Goal: Task Accomplishment & Management: Manage account settings

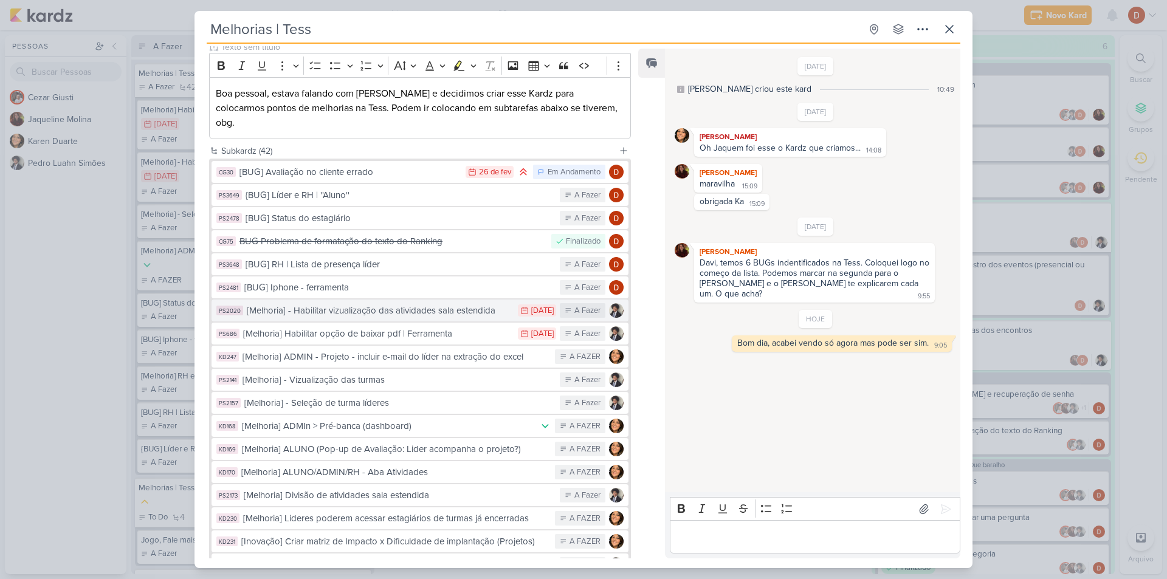
scroll to position [182, 0]
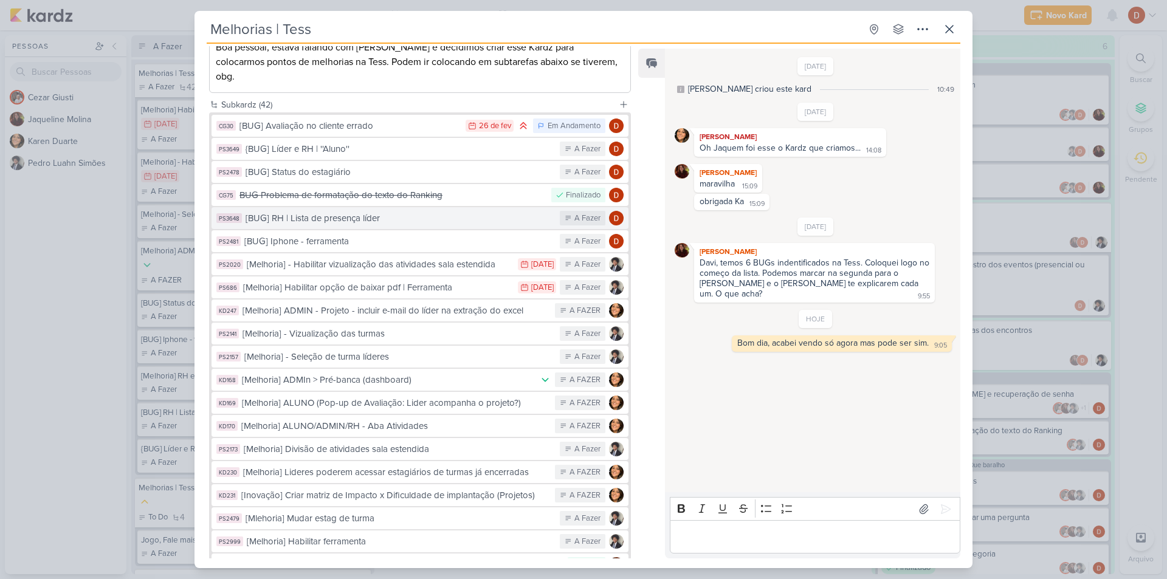
click at [348, 207] on button "PS3648 [BUG] RH | Lista de presença líder A Fazer" at bounding box center [420, 218] width 417 height 22
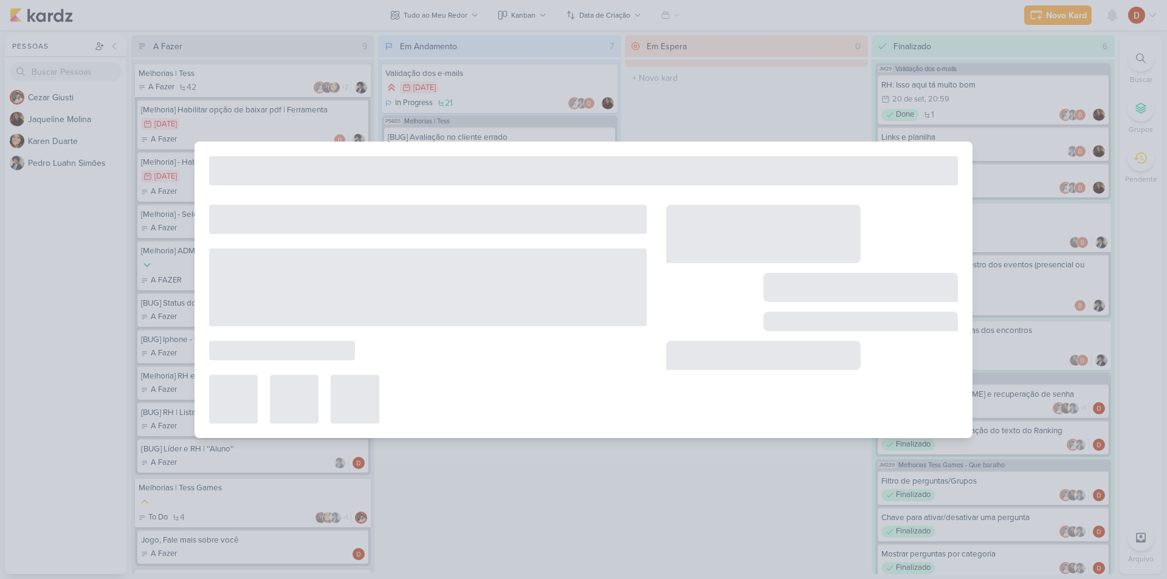
type input "[BUG] RH | Lista de presença líder"
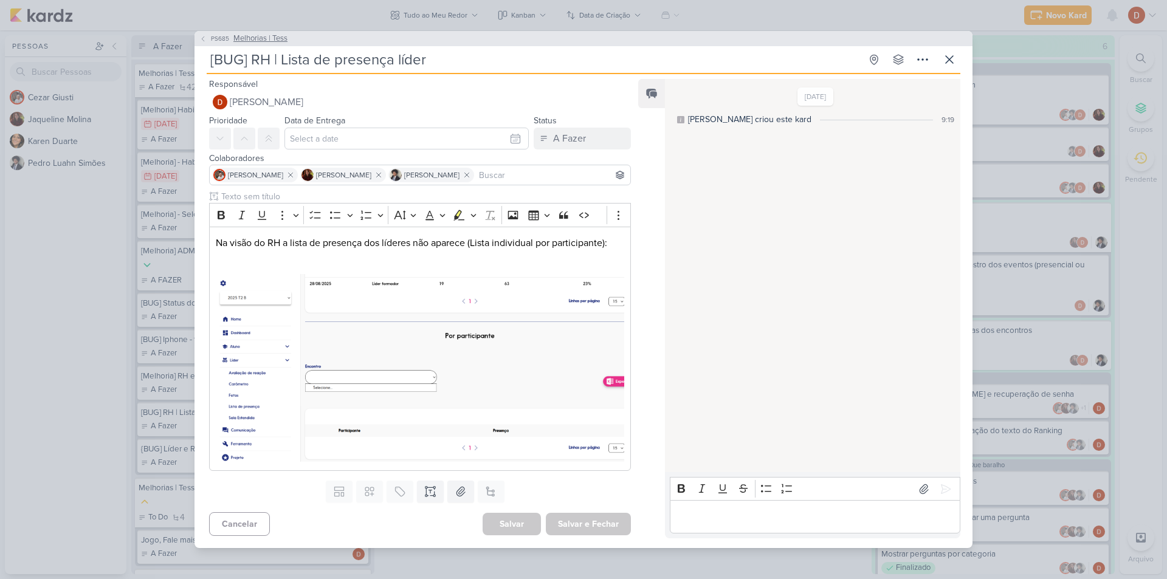
click at [204, 43] on icon at bounding box center [202, 38] width 7 height 7
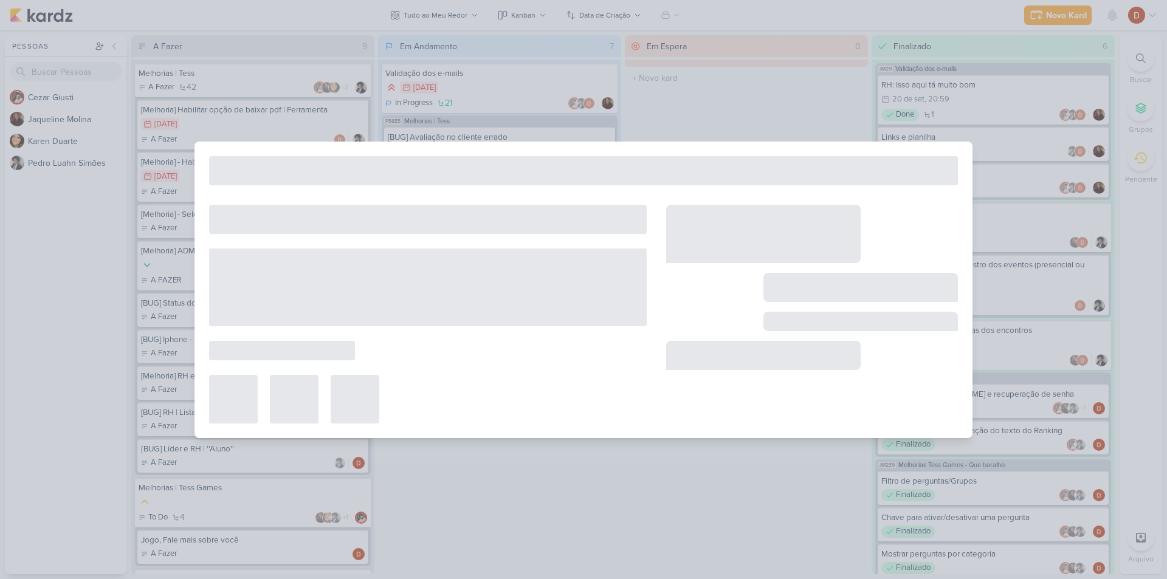
type input "Melhorias | Tess"
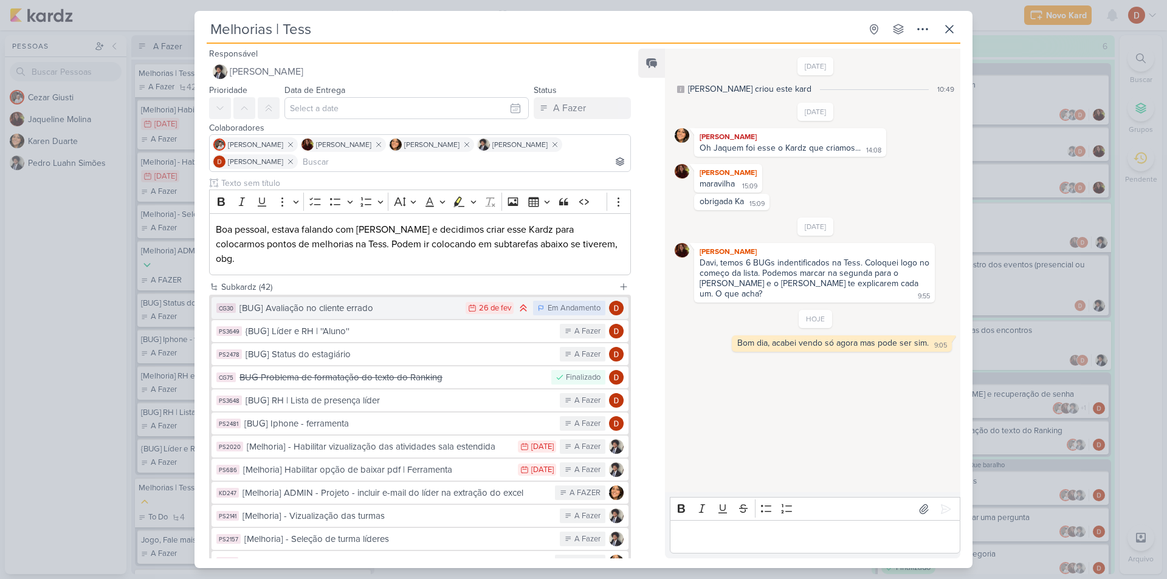
click at [349, 301] on div "[BUG] Avaliação no cliente errado" at bounding box center [349, 308] width 220 height 14
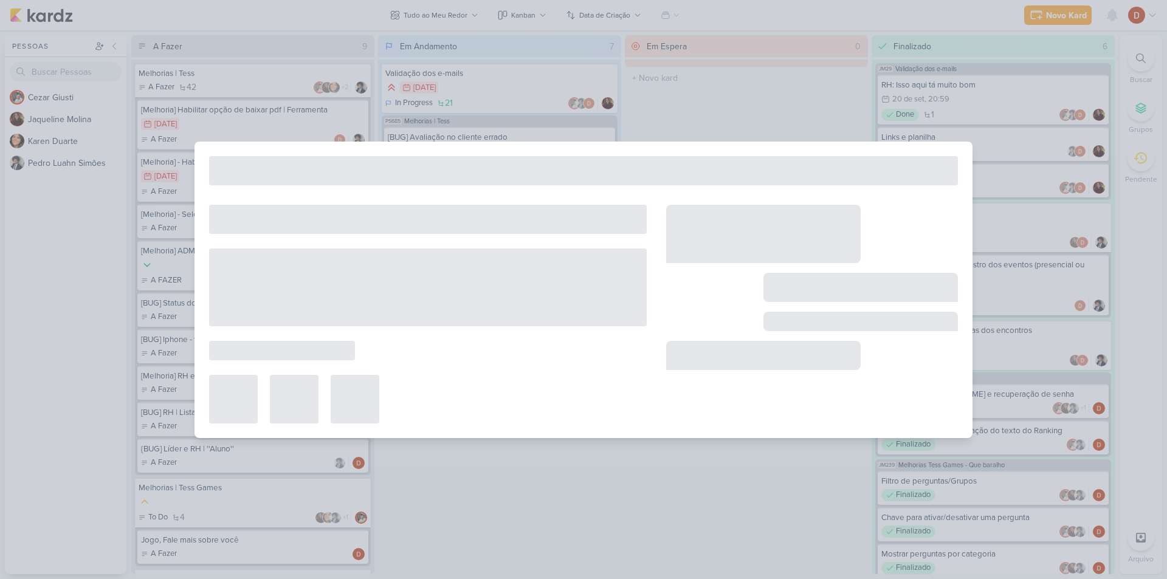
type input "[BUG] Avaliação no cliente errado"
type input "[DATE] 23:59"
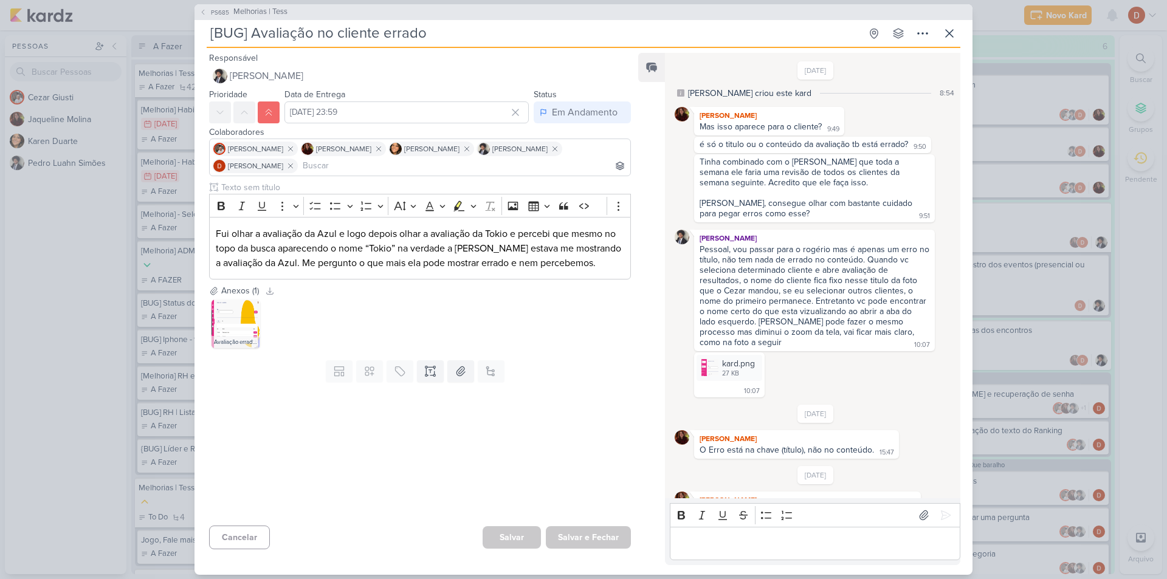
scroll to position [221, 0]
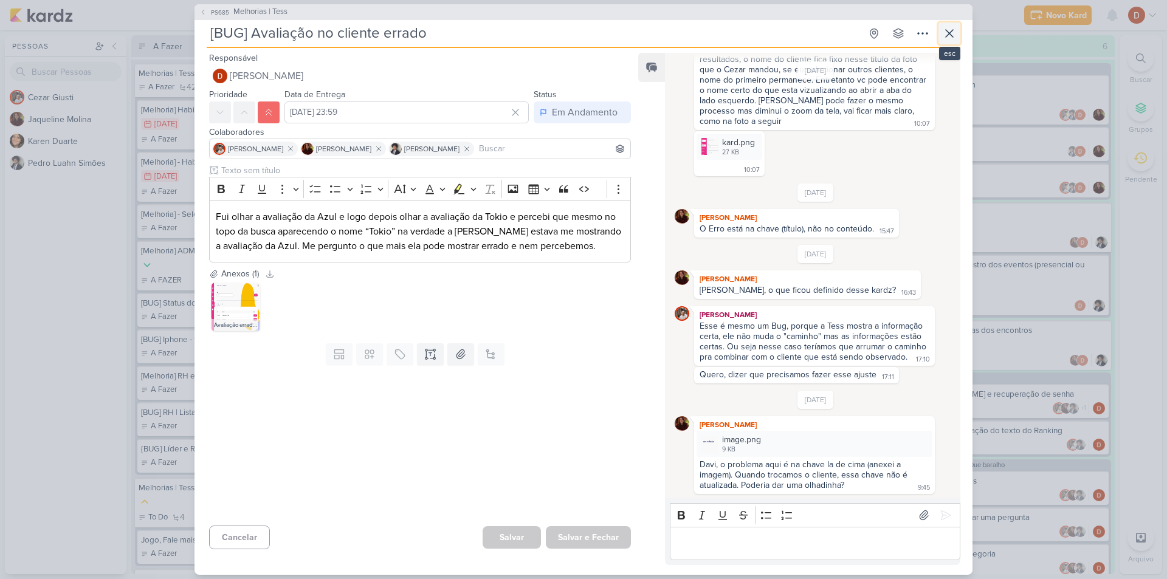
click at [948, 31] on icon at bounding box center [949, 33] width 7 height 7
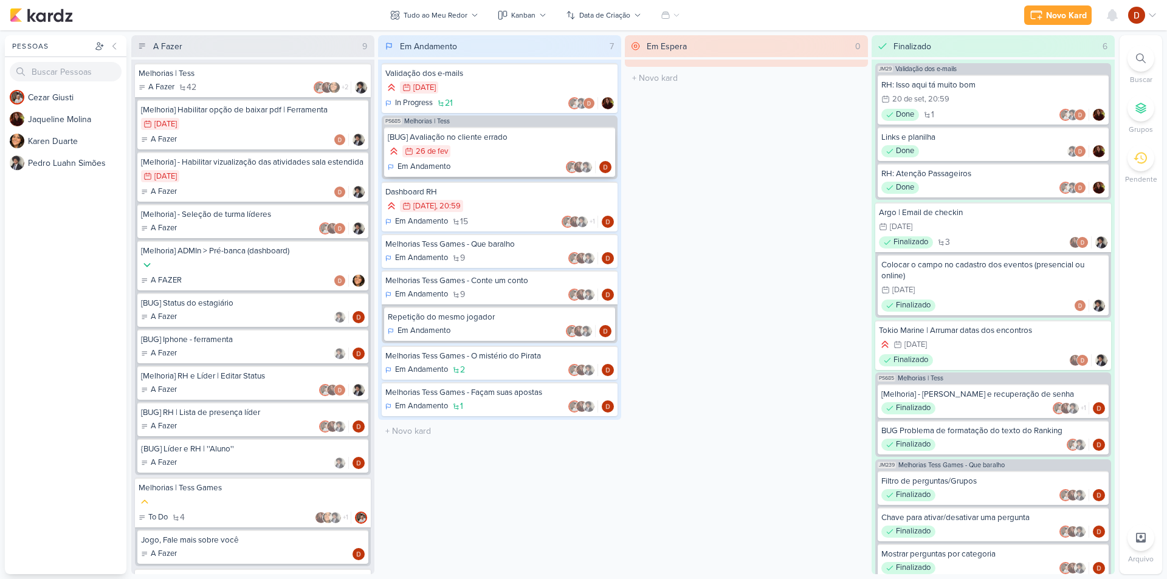
click at [511, 151] on div "26/2 [DATE]" at bounding box center [500, 151] width 224 height 13
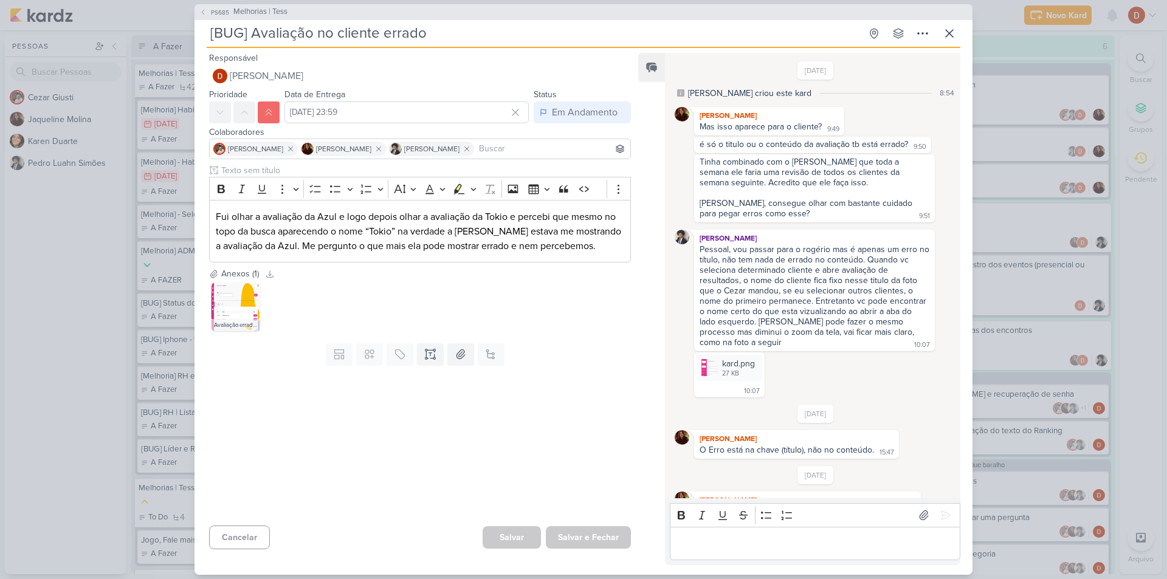
scroll to position [221, 0]
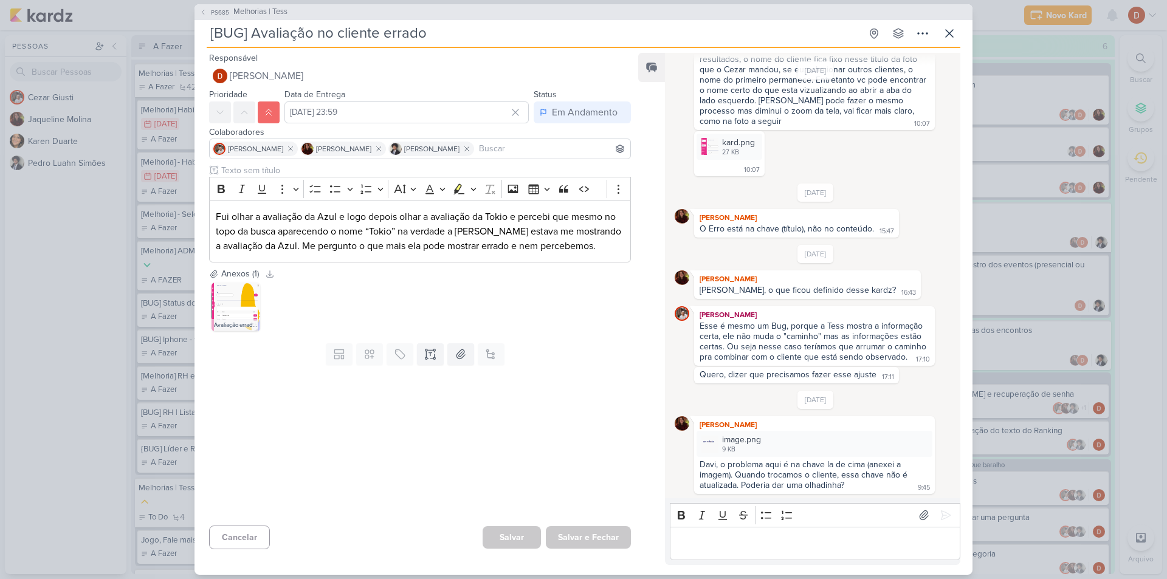
click at [206, 5] on div "PS685 Melhorias | Tess" at bounding box center [584, 12] width 778 height 16
click at [210, 8] on span "PS685" at bounding box center [220, 12] width 22 height 9
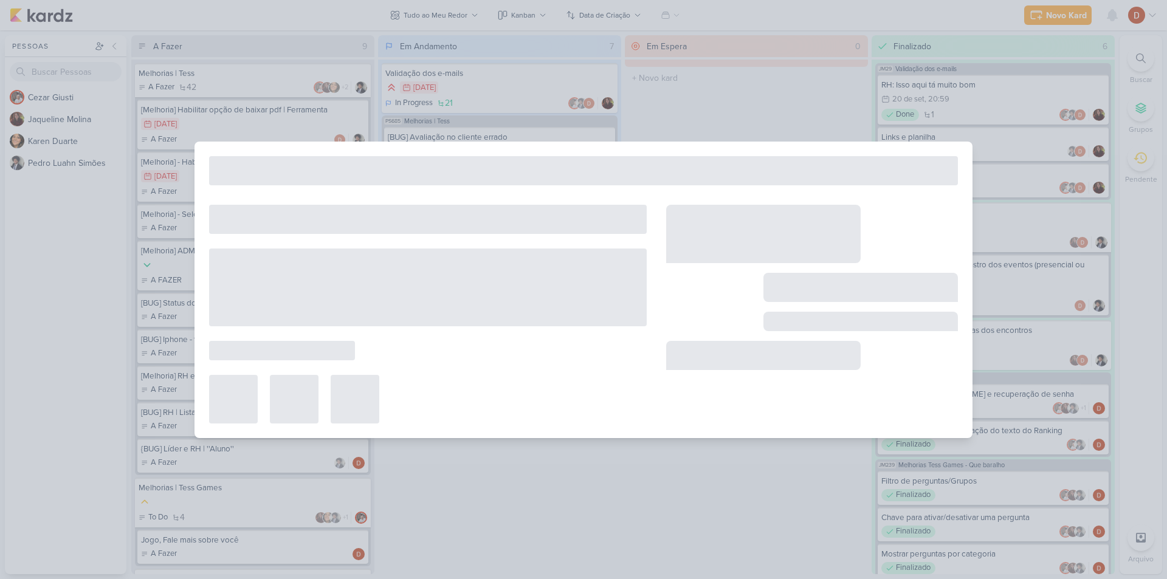
type input "Melhorias | Tess"
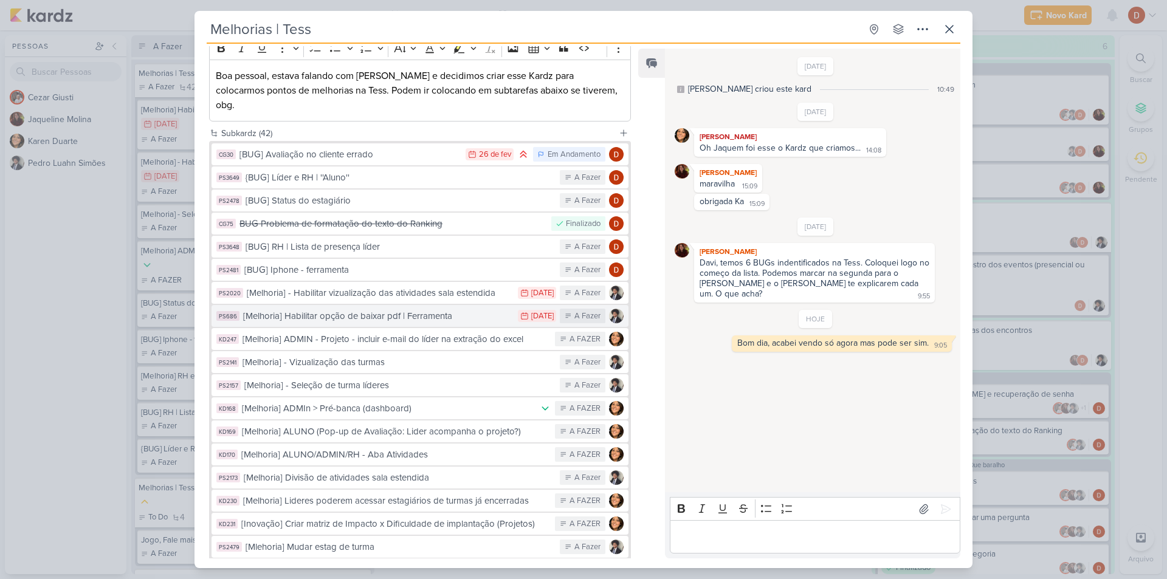
scroll to position [243, 0]
